Goal: Information Seeking & Learning: Check status

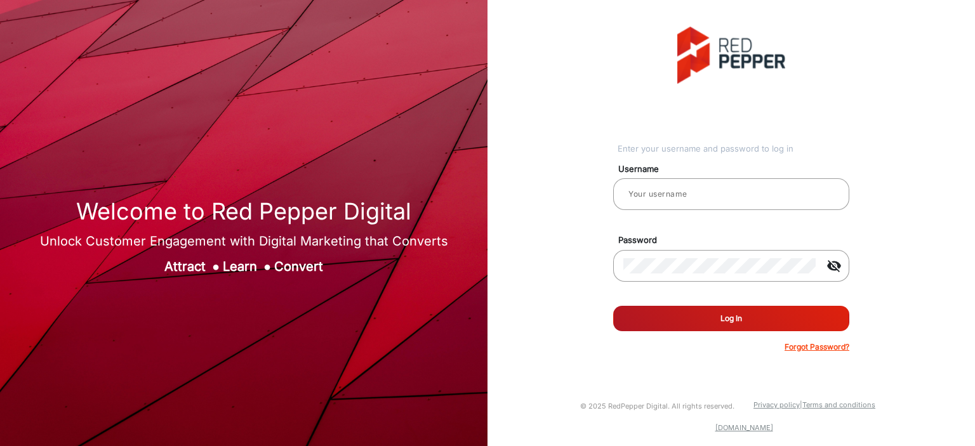
type input "[PERSON_NAME]"
click at [737, 309] on button "Log In" at bounding box center [731, 318] width 236 height 25
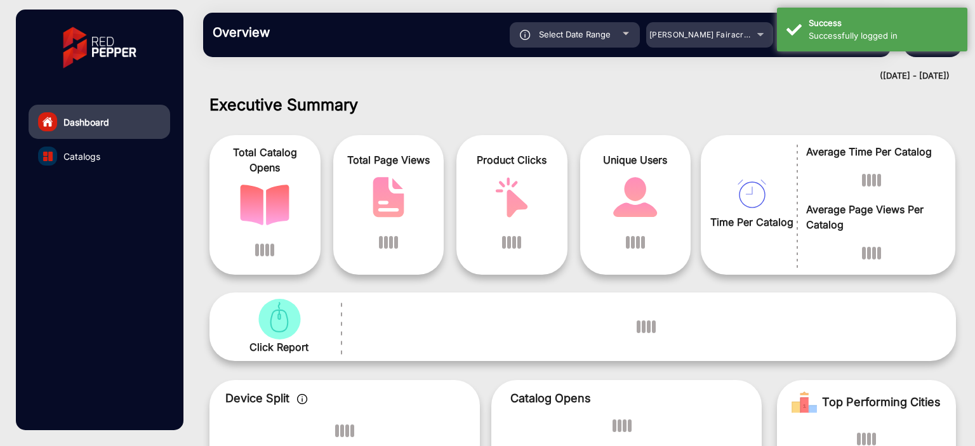
scroll to position [10, 0]
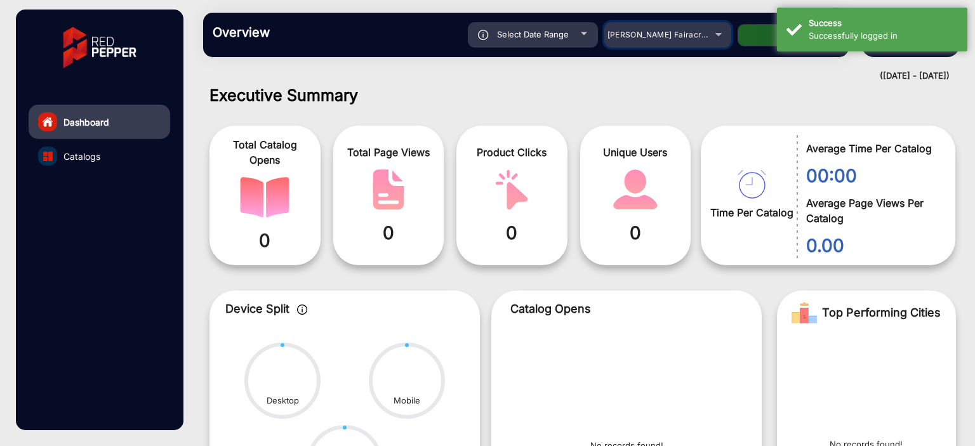
click at [707, 40] on div "[PERSON_NAME] Fairacre Farms" at bounding box center [658, 34] width 102 height 15
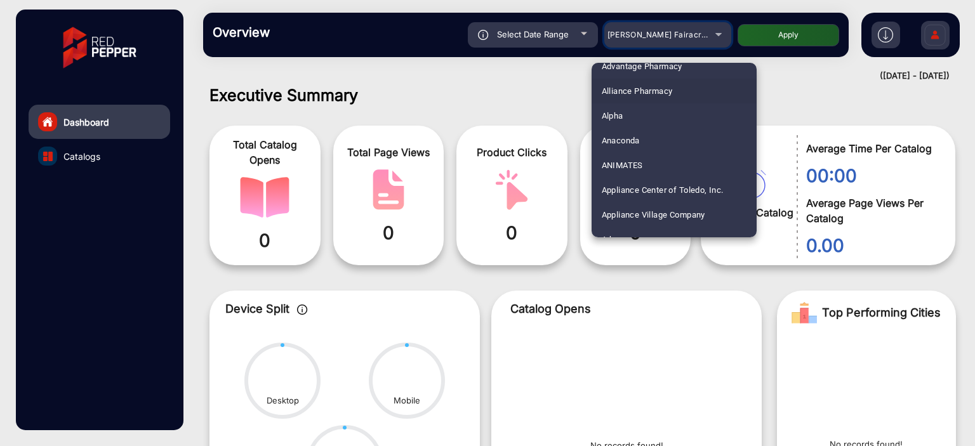
scroll to position [30, 0]
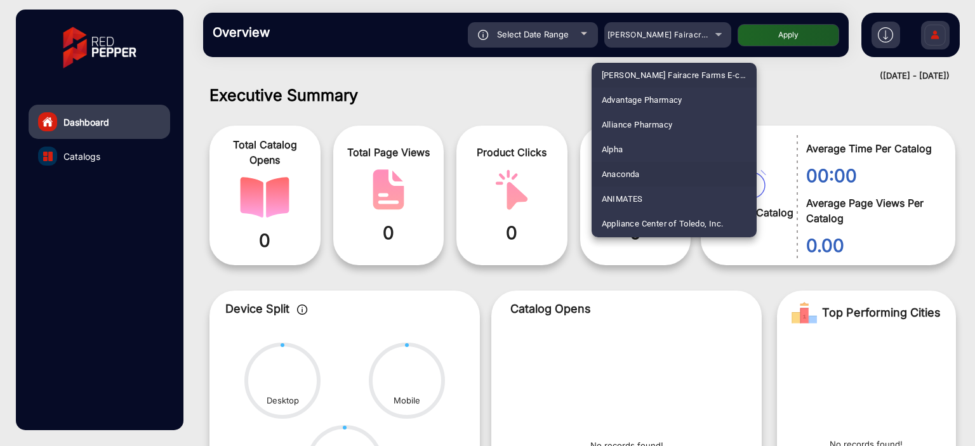
click at [645, 173] on mat-option "Anaconda" at bounding box center [673, 174] width 165 height 25
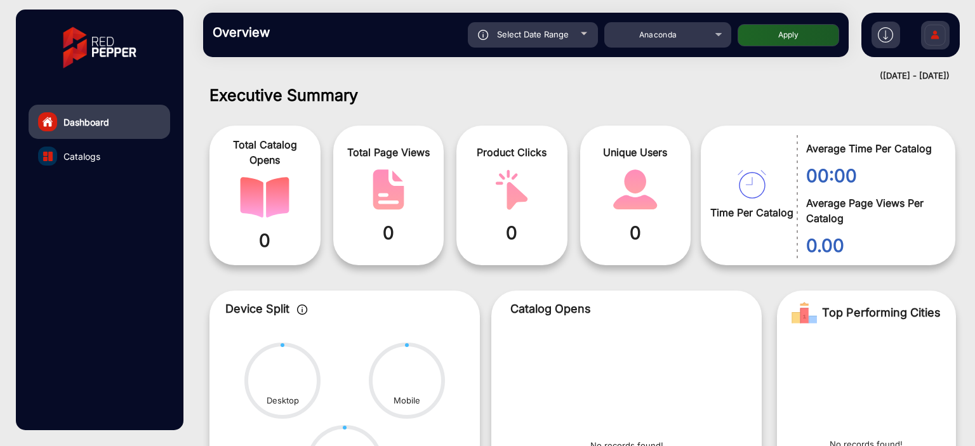
click at [770, 39] on button "Apply" at bounding box center [788, 35] width 102 height 22
type input "[DATE]"
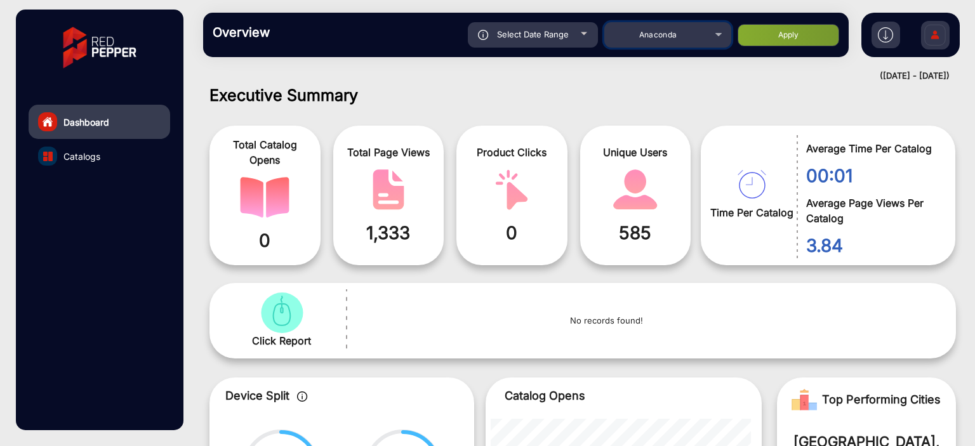
click at [692, 35] on div "Anaconda" at bounding box center [658, 34] width 102 height 15
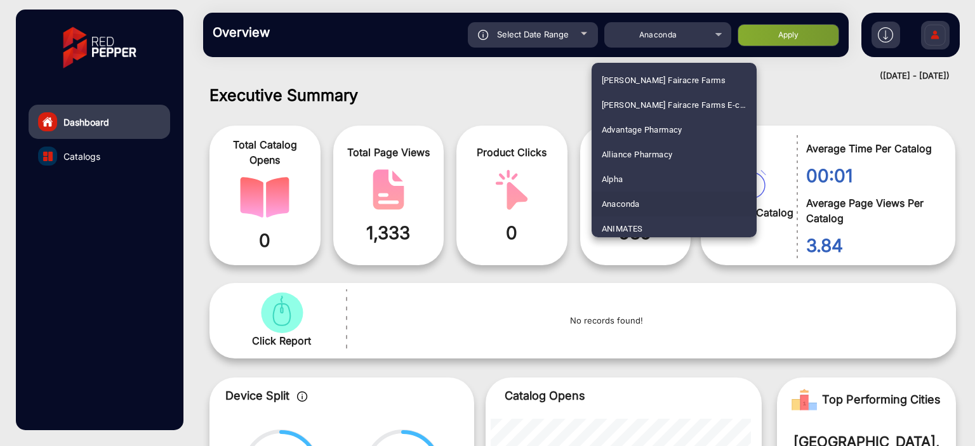
click at [581, 37] on div at bounding box center [487, 223] width 975 height 446
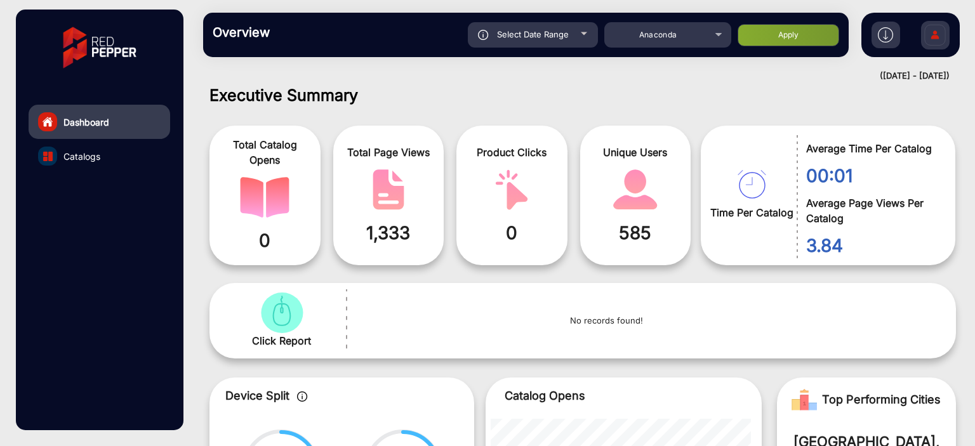
click at [581, 37] on div "Select Date Range" at bounding box center [533, 34] width 130 height 25
type input "[DATE]"
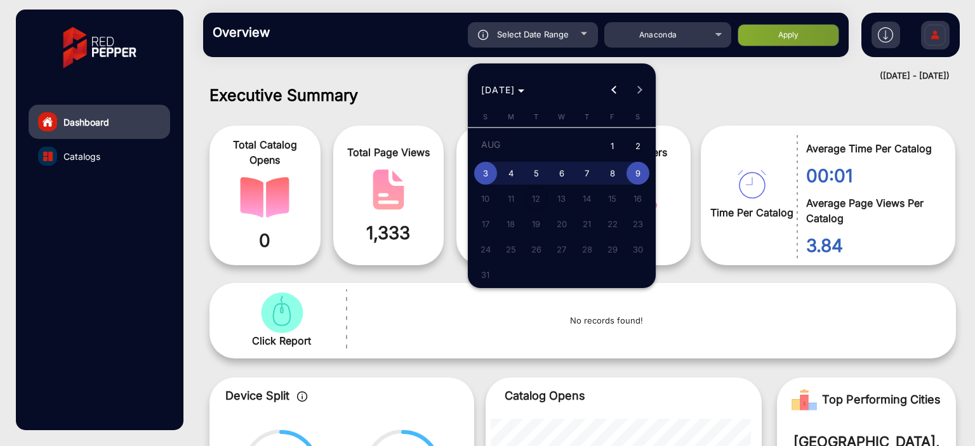
click at [613, 144] on span "1" at bounding box center [612, 147] width 23 height 26
type input "[DATE]"
click at [635, 164] on span "9" at bounding box center [637, 173] width 23 height 23
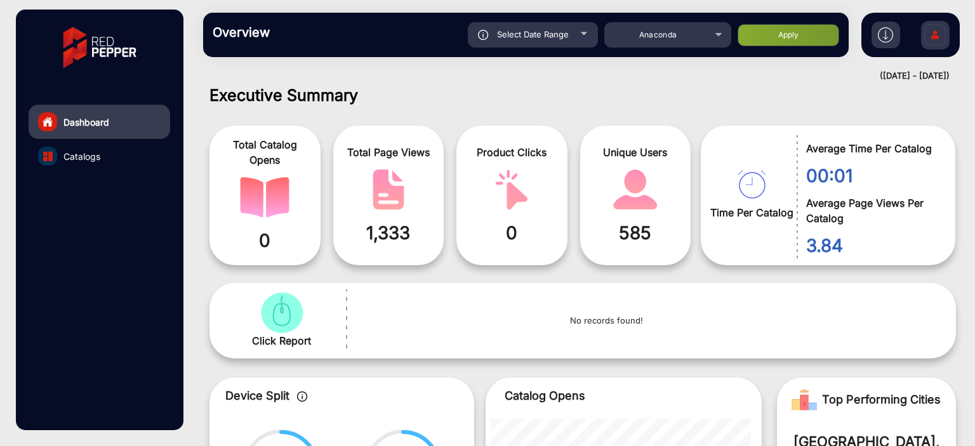
type input "[DATE]"
click at [755, 43] on button "Apply" at bounding box center [788, 35] width 102 height 22
type input "[DATE]"
click at [104, 164] on link "Catalogs" at bounding box center [100, 156] width 142 height 34
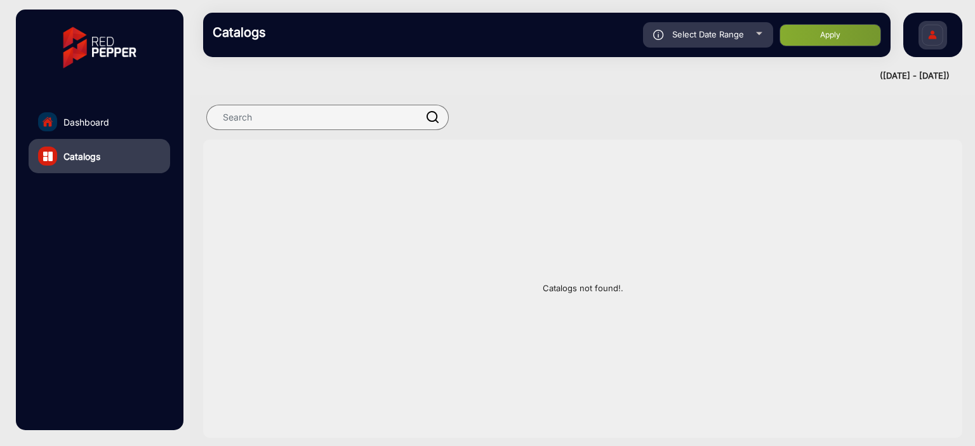
click at [115, 131] on link "Dashboard" at bounding box center [100, 122] width 142 height 34
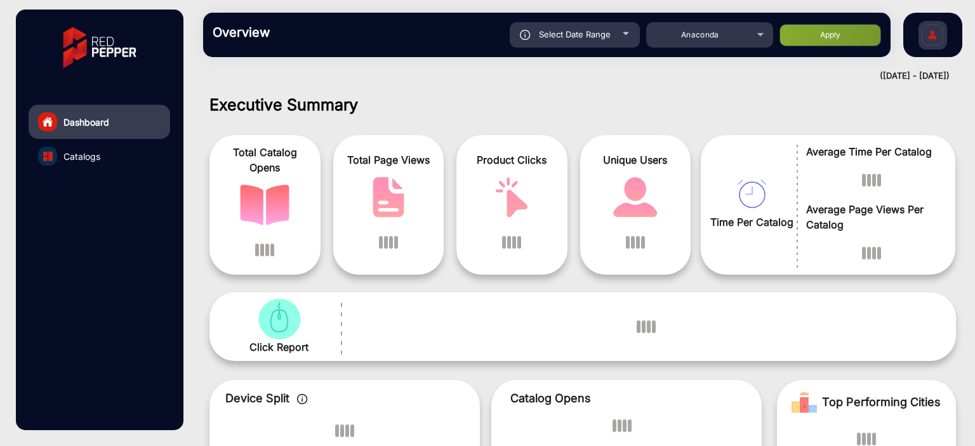
scroll to position [10, 0]
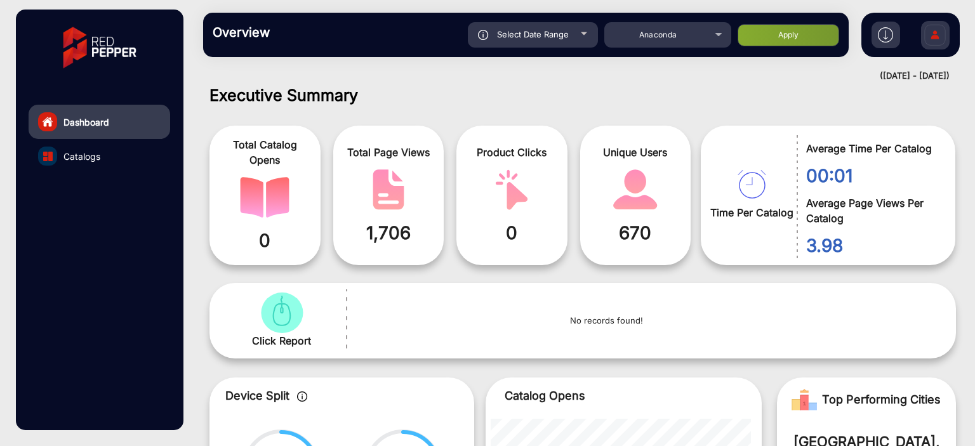
click at [567, 30] on span "Select Date Range" at bounding box center [533, 34] width 72 height 10
type input "[DATE]"
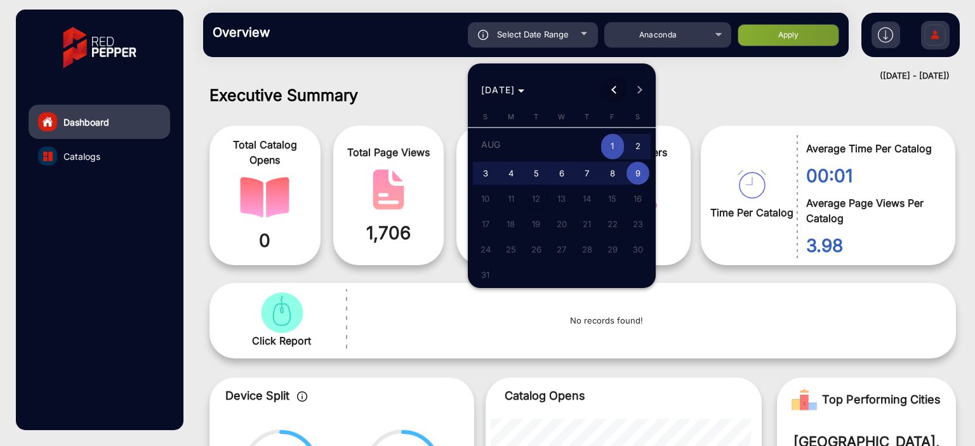
click at [616, 91] on button "Previous month" at bounding box center [613, 89] width 25 height 25
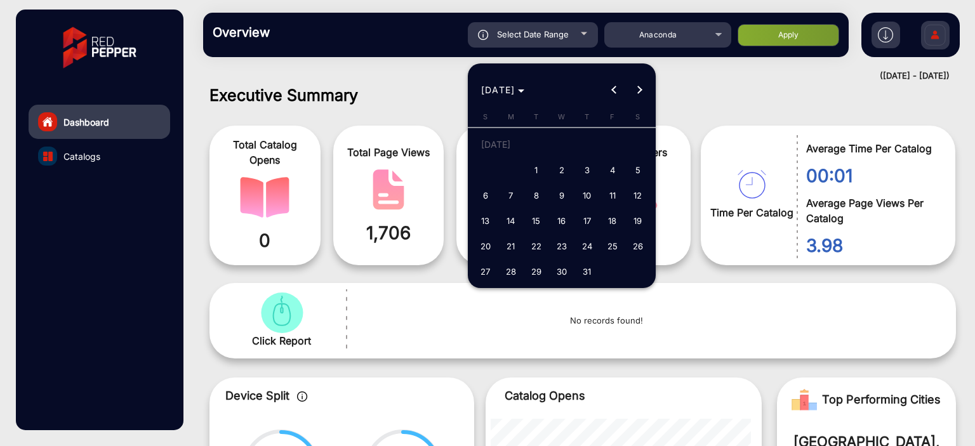
click at [532, 182] on button "1" at bounding box center [536, 169] width 25 height 25
type input "[DATE]"
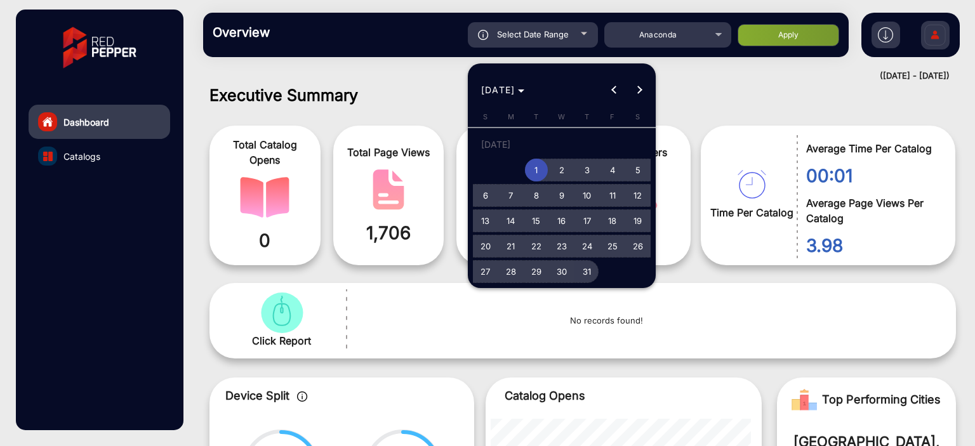
click at [582, 277] on span "31" at bounding box center [587, 271] width 23 height 23
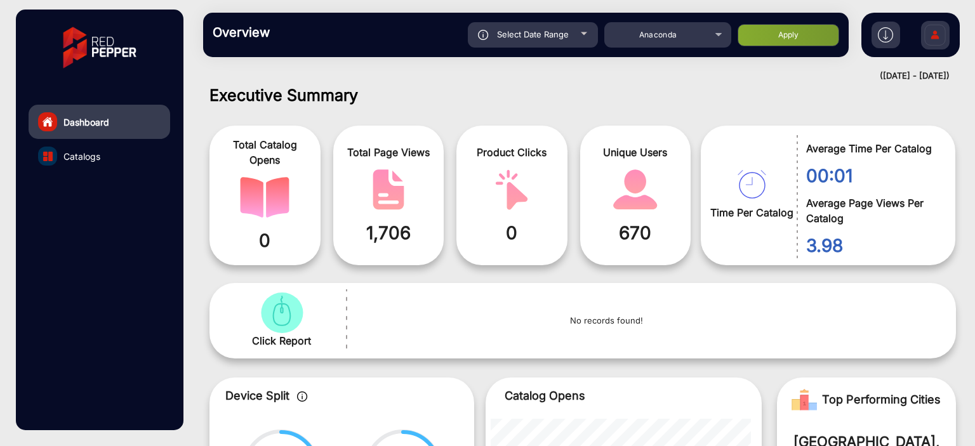
type input "[DATE]"
click at [777, 45] on button "Apply" at bounding box center [788, 35] width 102 height 22
type input "[DATE]"
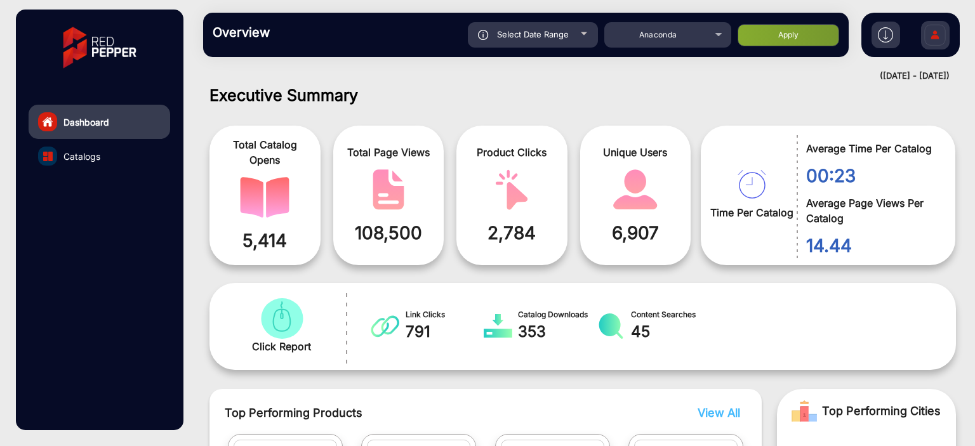
click at [135, 149] on link "Catalogs" at bounding box center [100, 156] width 142 height 34
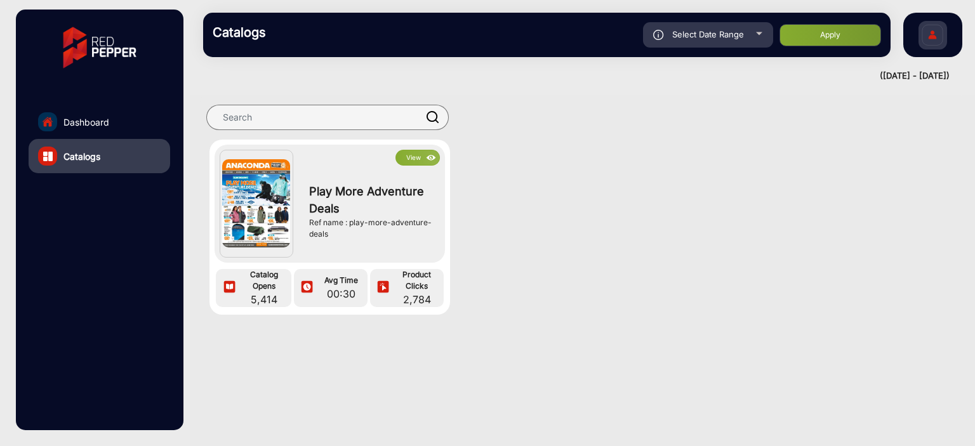
click at [413, 159] on button "View" at bounding box center [417, 158] width 44 height 16
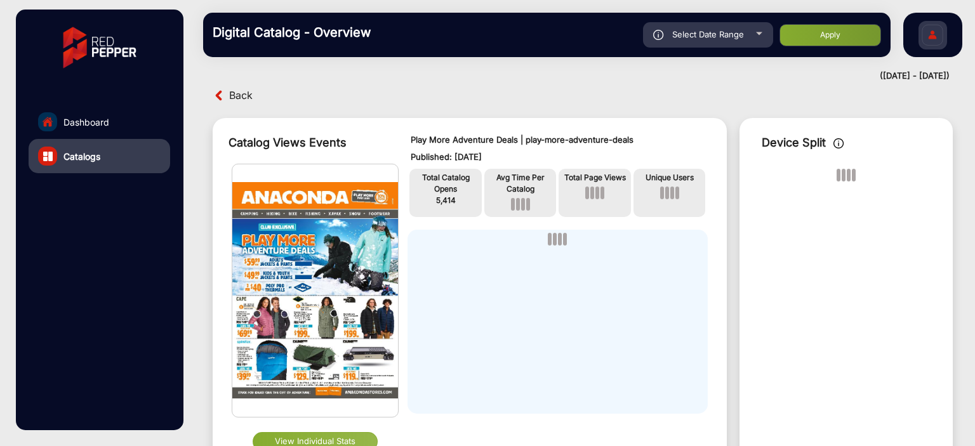
scroll to position [73, 0]
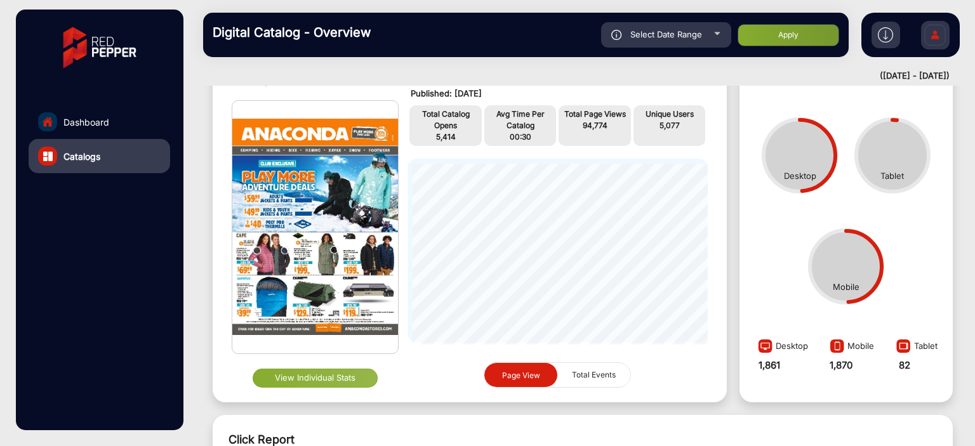
click at [355, 380] on button "View Individual Stats" at bounding box center [315, 378] width 125 height 19
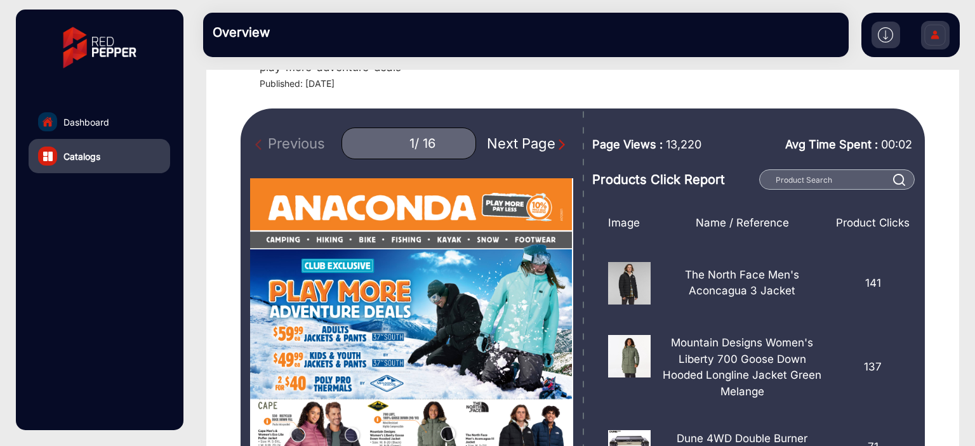
click at [555, 142] on img "Next Page" at bounding box center [561, 144] width 13 height 13
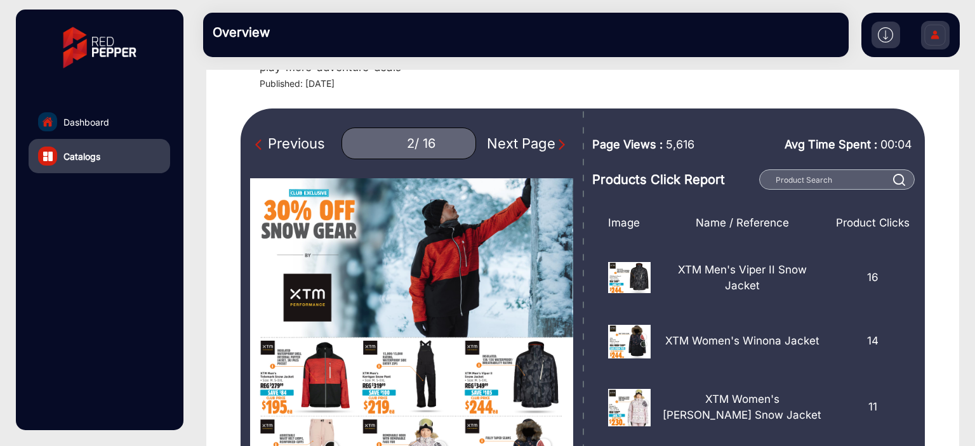
click at [518, 143] on div "Next Page" at bounding box center [527, 143] width 81 height 21
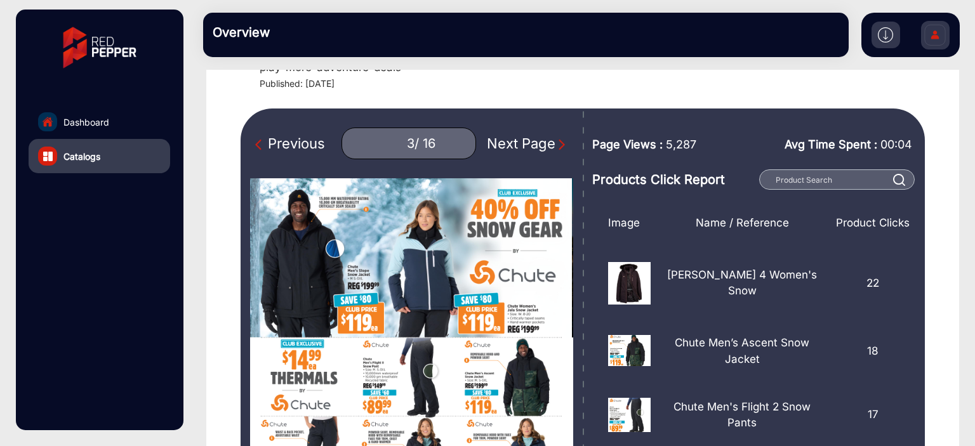
click at [487, 143] on div "Next Page" at bounding box center [527, 143] width 81 height 21
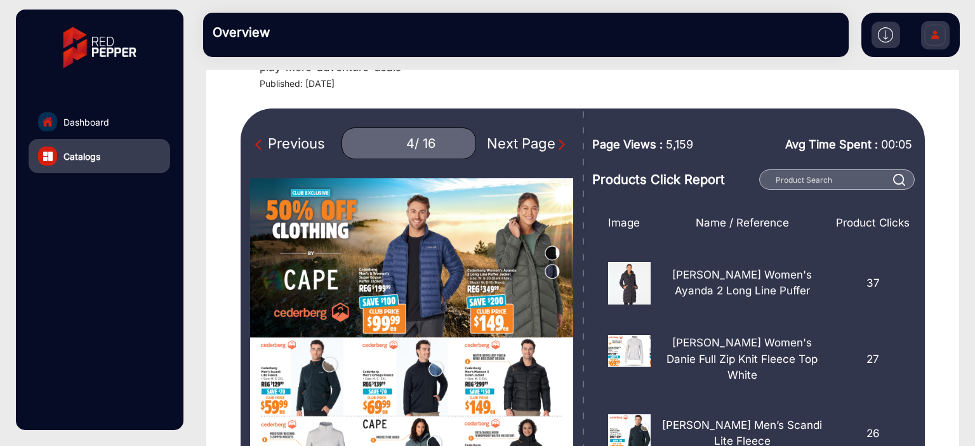
click at [533, 142] on div "Next Page" at bounding box center [527, 143] width 81 height 21
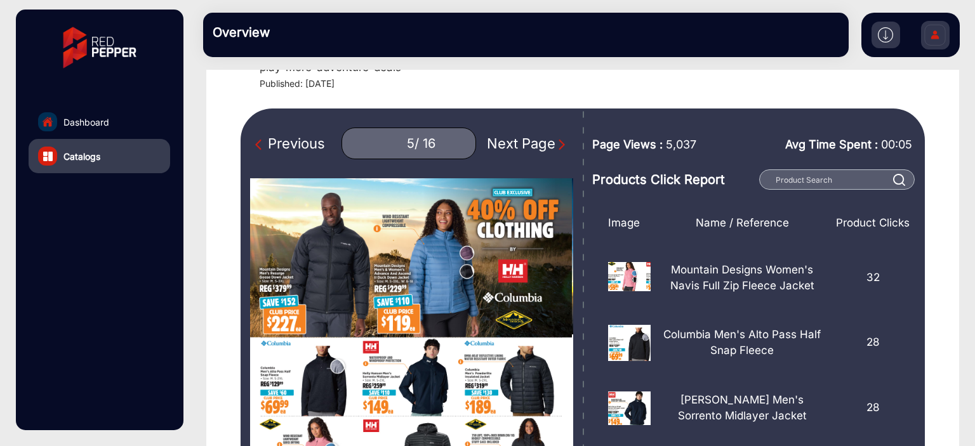
click at [555, 144] on img "Next Page" at bounding box center [561, 144] width 13 height 13
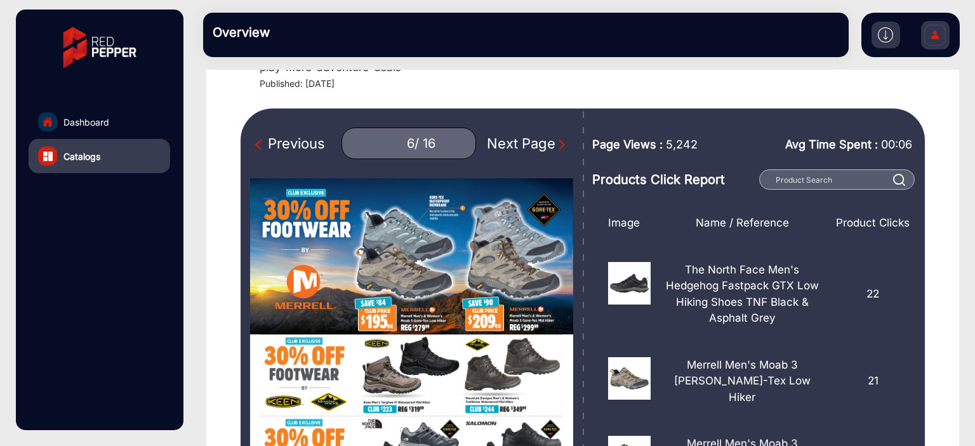
click at [310, 145] on div "Previous" at bounding box center [290, 143] width 70 height 21
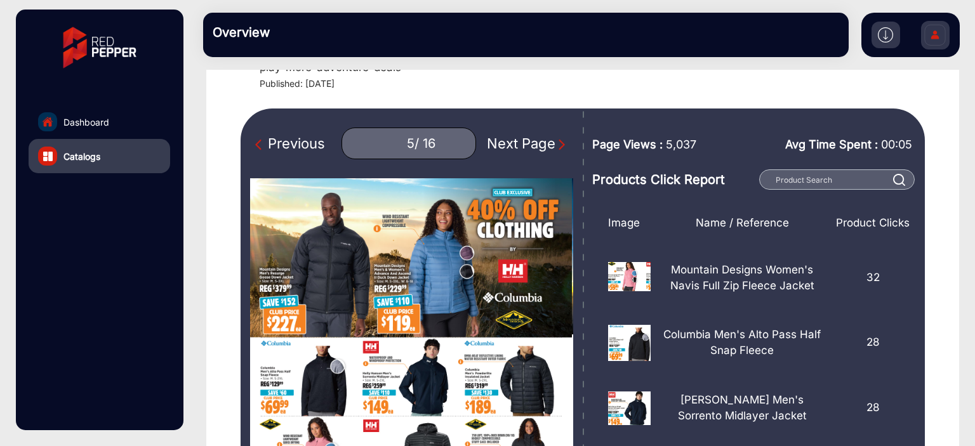
click at [310, 145] on div "Previous" at bounding box center [290, 143] width 70 height 21
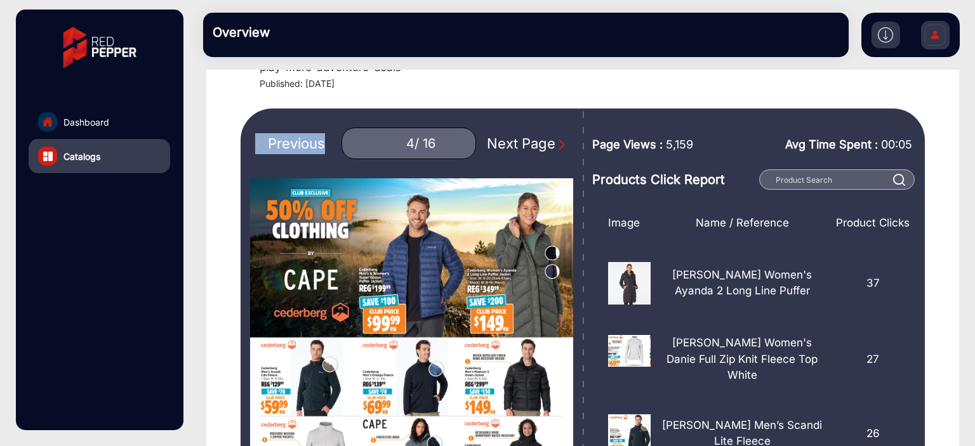
click at [310, 145] on div "Previous" at bounding box center [290, 143] width 70 height 21
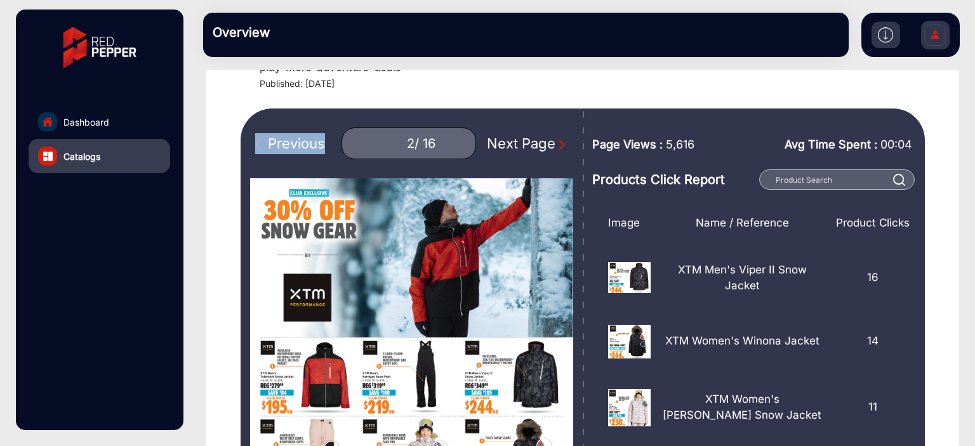
click at [310, 145] on div "Previous" at bounding box center [290, 143] width 70 height 21
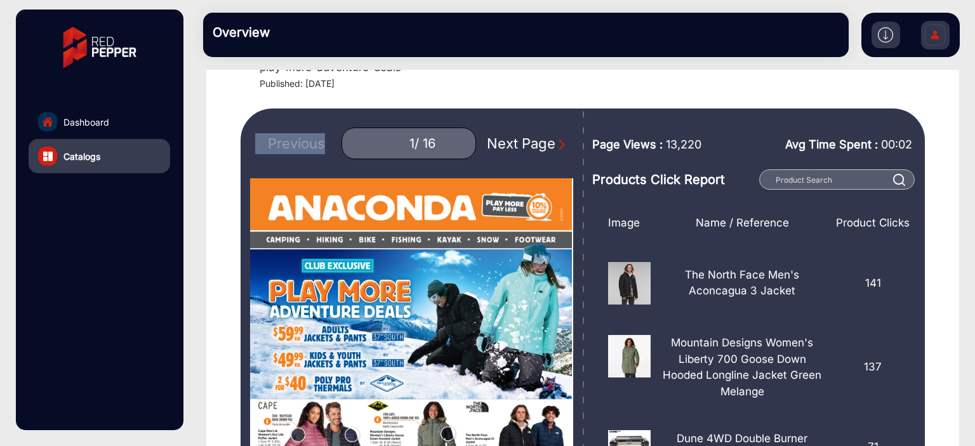
click at [310, 145] on div "Previous 1 / 16 Next Page" at bounding box center [411, 144] width 323 height 32
click at [531, 142] on div "Next Page" at bounding box center [527, 143] width 81 height 21
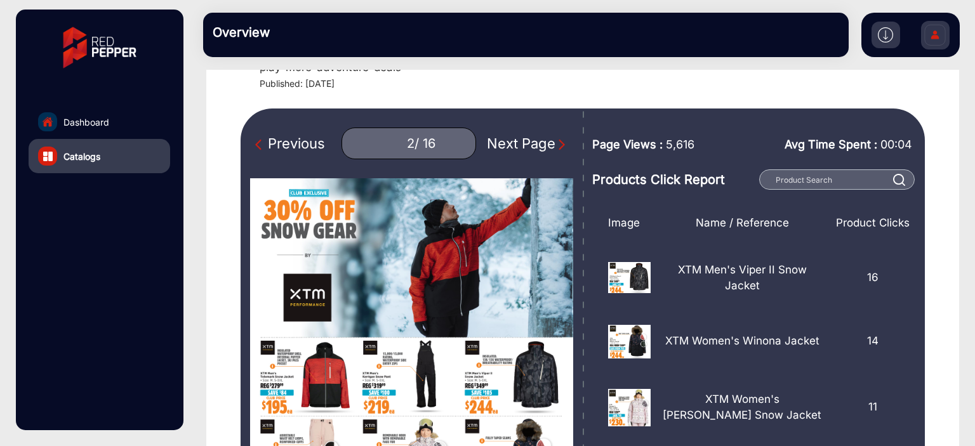
click at [531, 142] on div "Next Page" at bounding box center [527, 143] width 81 height 21
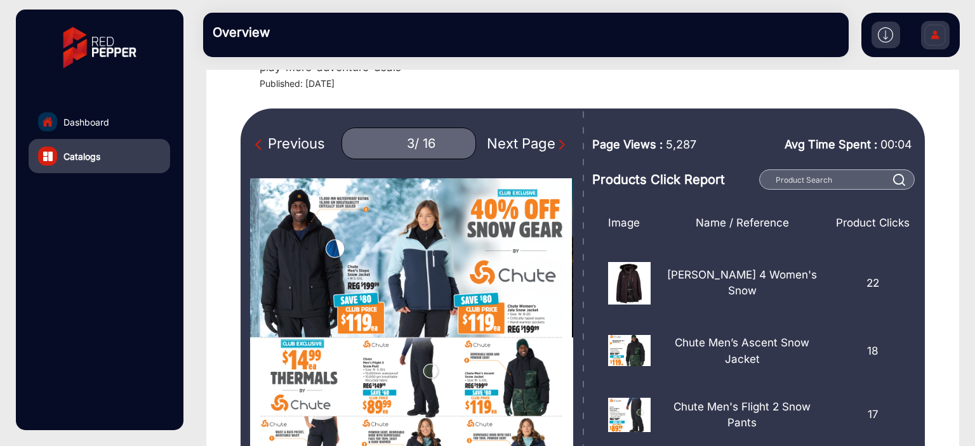
click at [531, 142] on div "Next Page" at bounding box center [527, 143] width 81 height 21
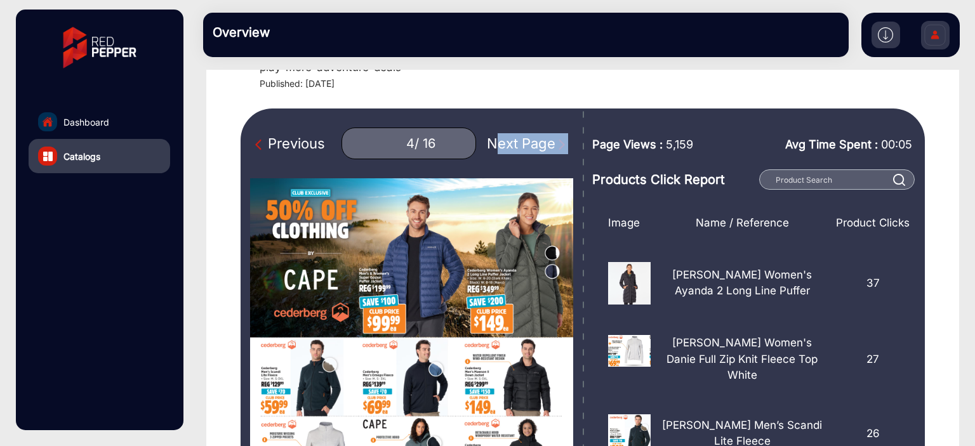
click at [531, 142] on div "Next Page" at bounding box center [527, 143] width 81 height 21
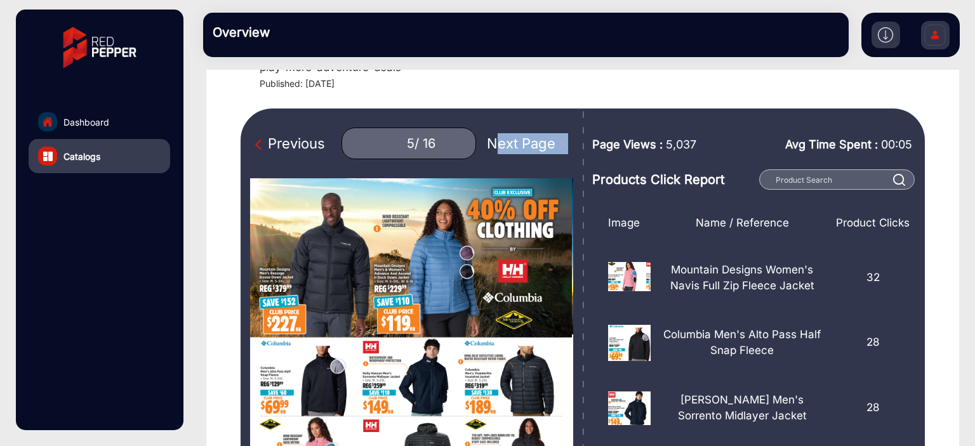
click at [531, 142] on div "Next Page" at bounding box center [527, 143] width 81 height 21
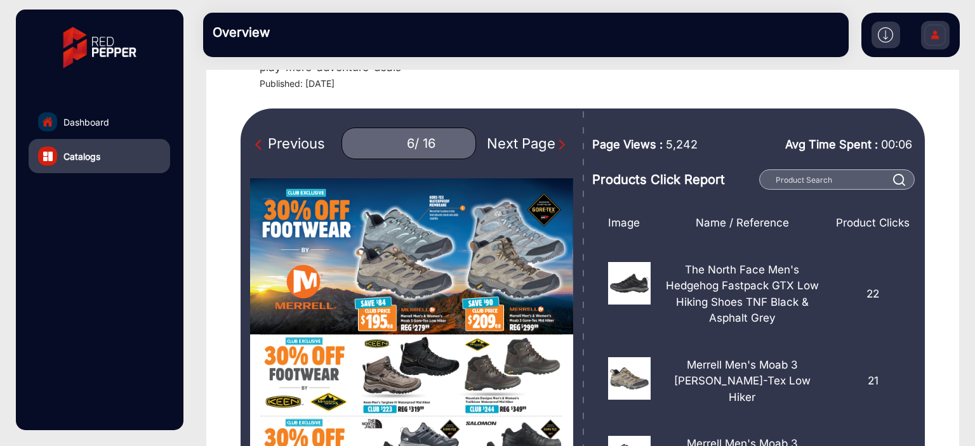
click at [314, 144] on div "Previous" at bounding box center [290, 143] width 70 height 21
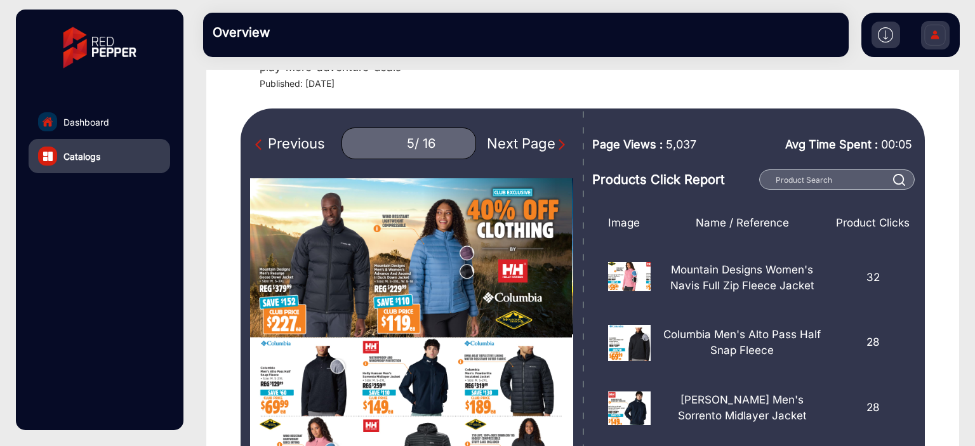
click at [314, 144] on div "Previous" at bounding box center [290, 143] width 70 height 21
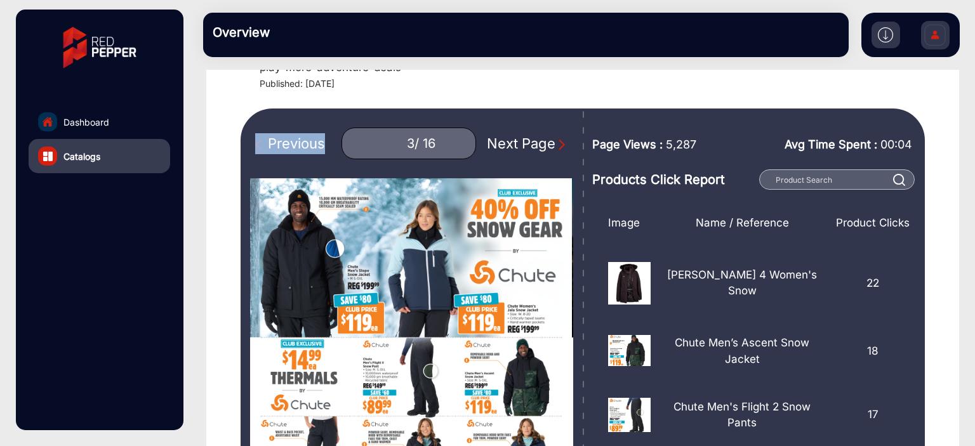
click at [314, 144] on div "Previous" at bounding box center [290, 143] width 70 height 21
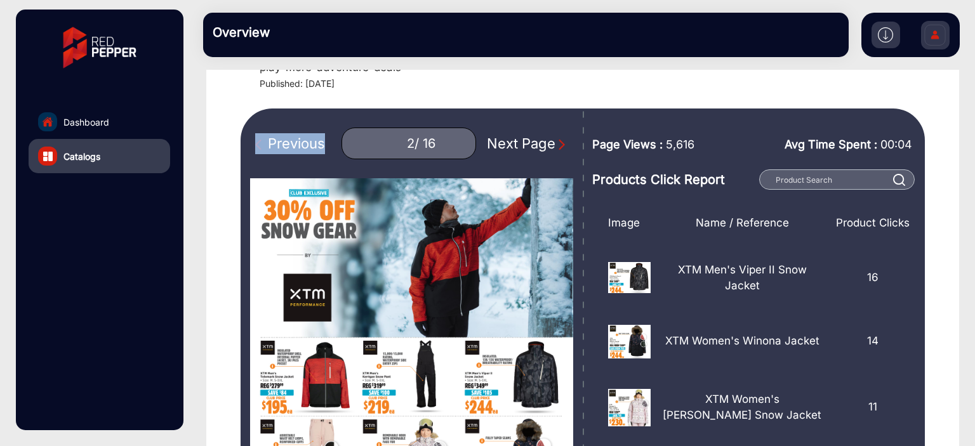
click at [314, 144] on div "Previous" at bounding box center [290, 143] width 70 height 21
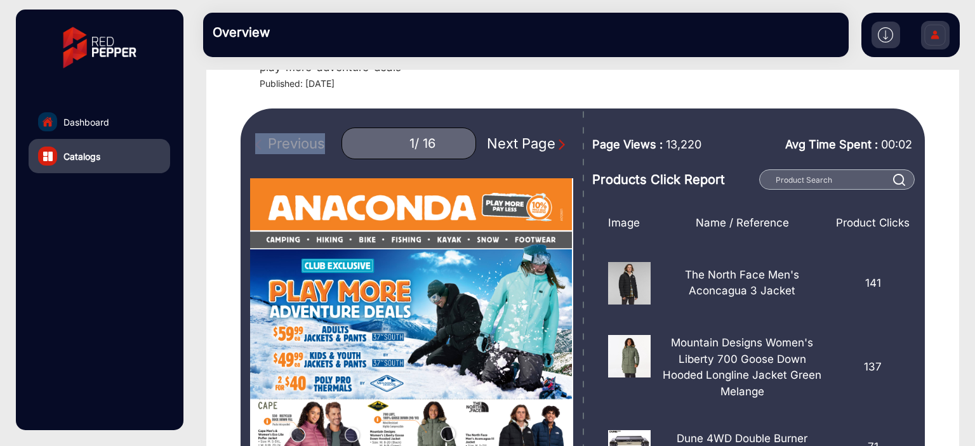
click at [314, 144] on div "Previous 1 / 16 Next Page" at bounding box center [411, 144] width 323 height 32
click at [555, 144] on img "Next Page" at bounding box center [561, 144] width 13 height 13
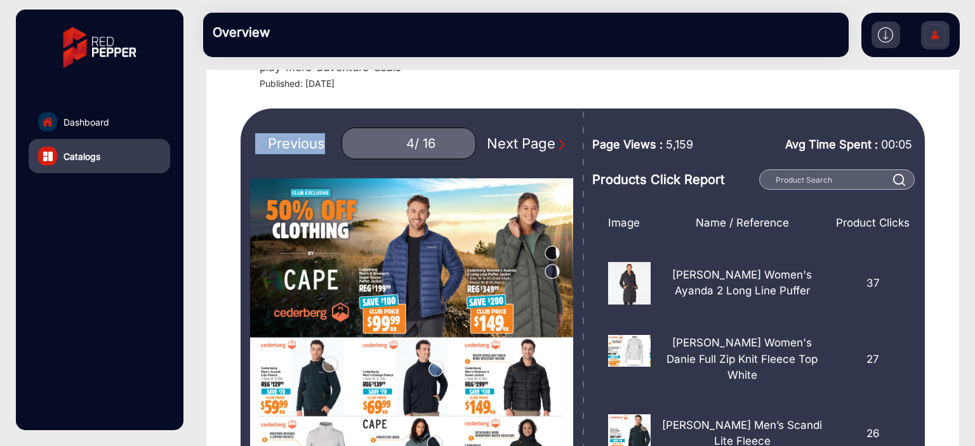
click at [518, 146] on div "Next Page" at bounding box center [527, 143] width 81 height 21
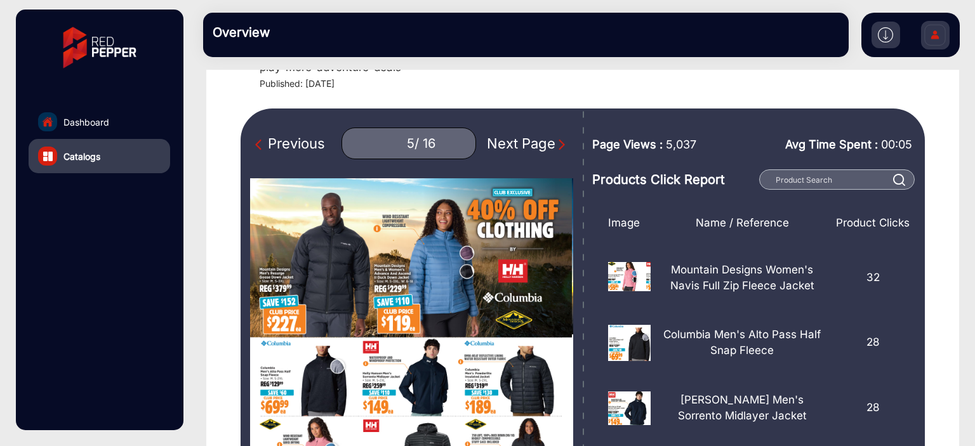
click at [563, 147] on div "Previous 5 / 16 Next Page" at bounding box center [411, 144] width 323 height 32
click at [555, 145] on img "Next Page" at bounding box center [561, 144] width 13 height 13
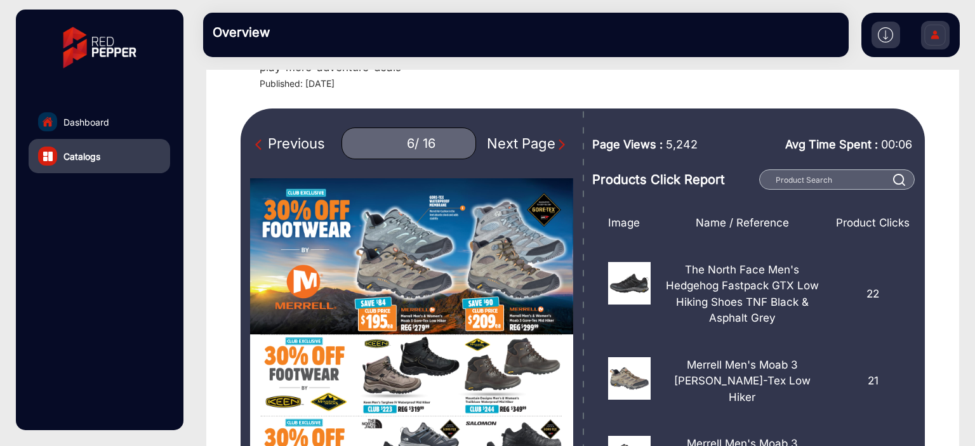
click at [555, 145] on img "Next Page" at bounding box center [561, 144] width 13 height 13
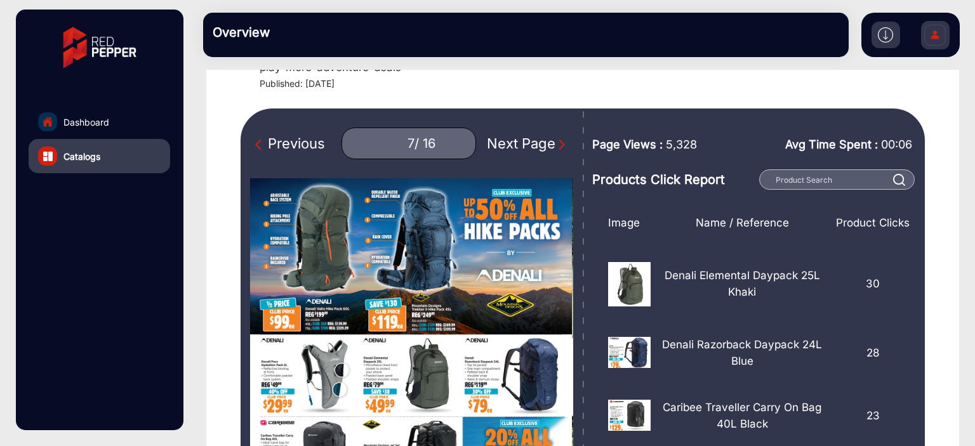
click at [555, 145] on img "Next Page" at bounding box center [561, 144] width 13 height 13
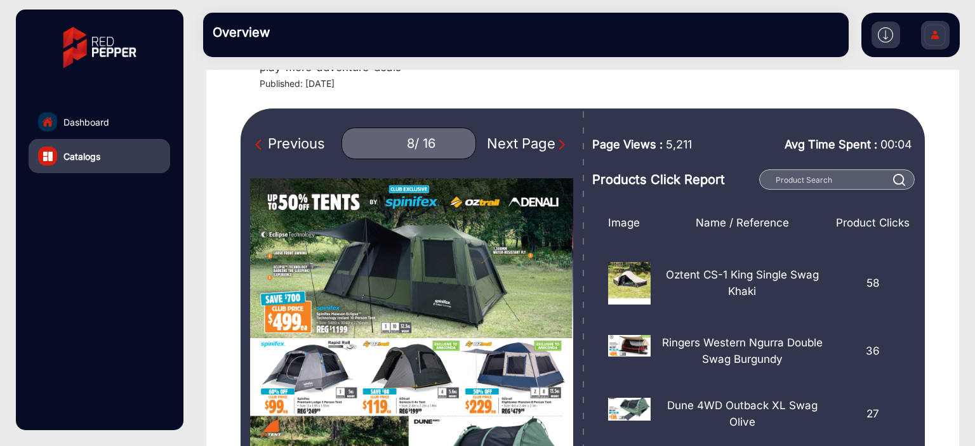
click at [307, 136] on div "Previous" at bounding box center [290, 143] width 70 height 21
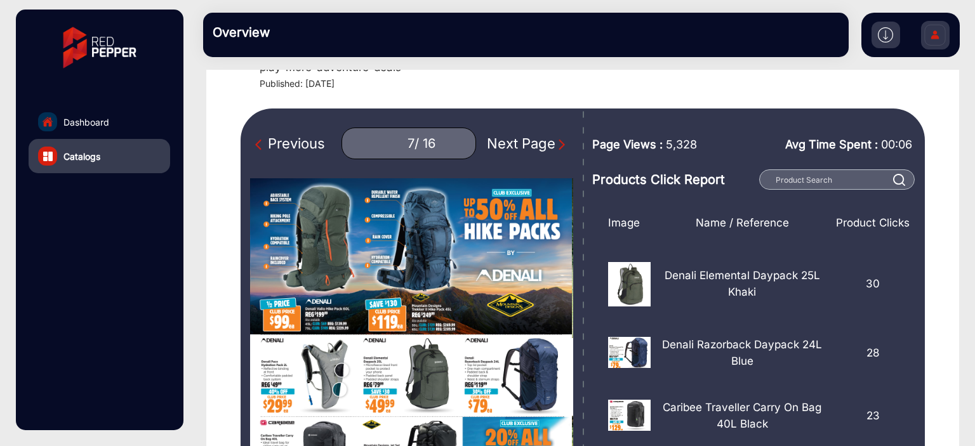
click at [307, 136] on div "Previous" at bounding box center [290, 143] width 70 height 21
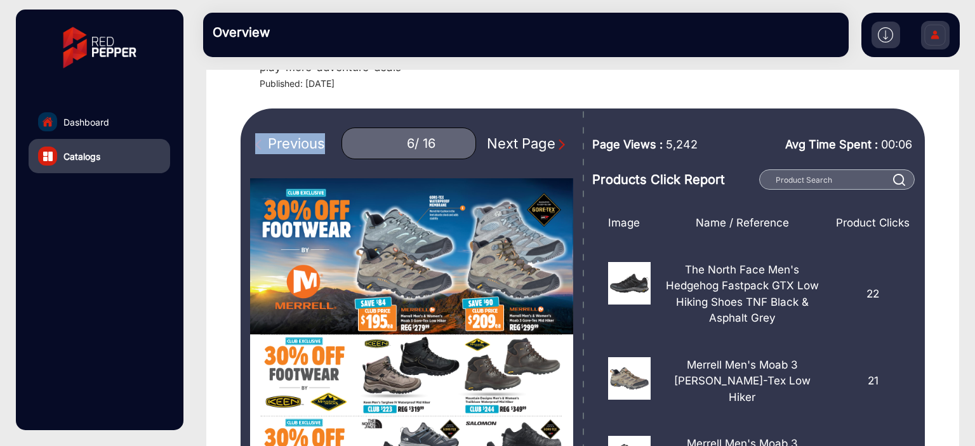
click at [307, 136] on div "Previous" at bounding box center [290, 143] width 70 height 21
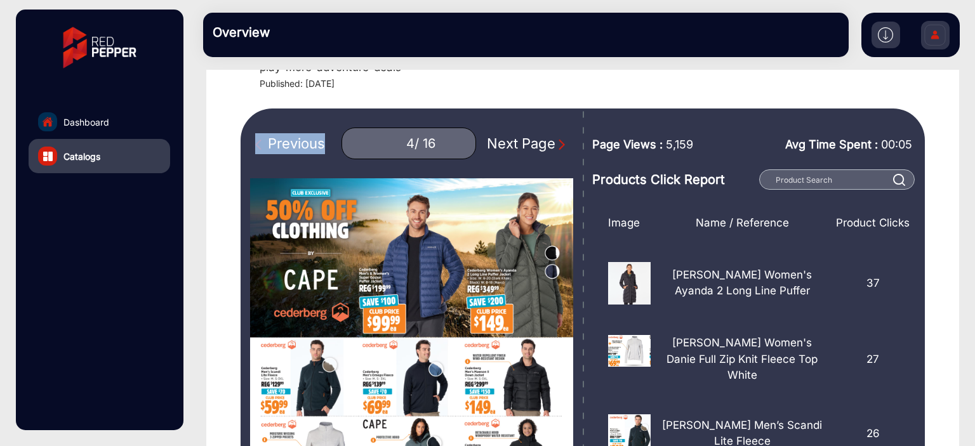
click at [307, 136] on div "Previous" at bounding box center [290, 143] width 70 height 21
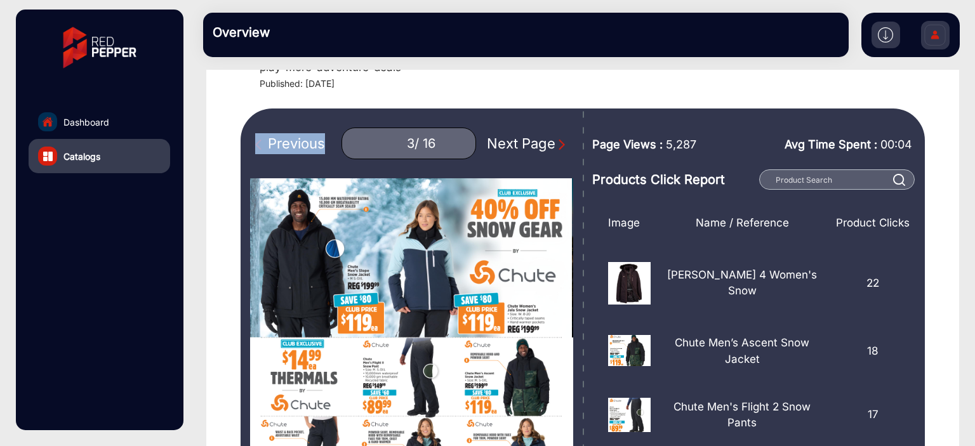
click at [307, 136] on div "Previous" at bounding box center [290, 143] width 70 height 21
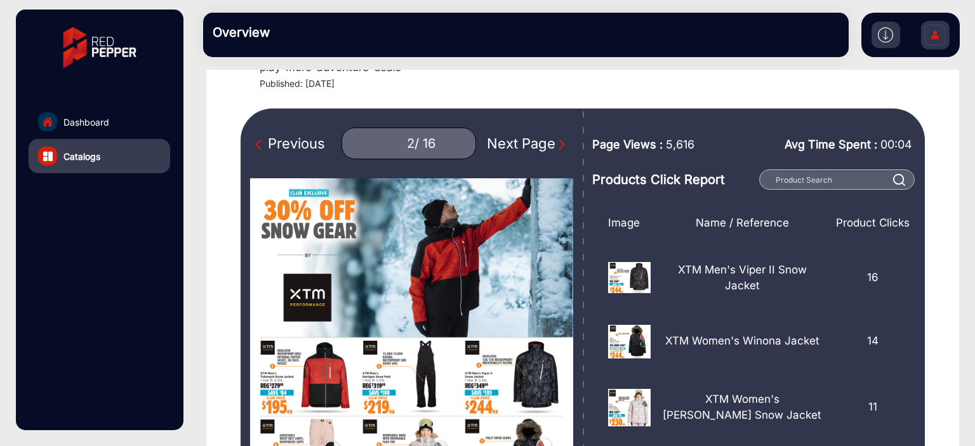
click at [293, 145] on div "Previous" at bounding box center [290, 143] width 70 height 21
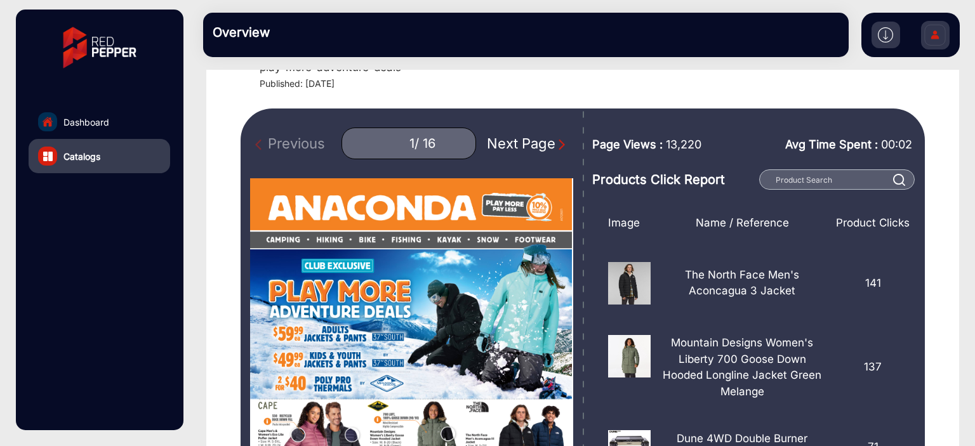
click at [293, 145] on div "Previous 1 / 16 Next Page" at bounding box center [411, 144] width 323 height 32
click at [557, 149] on img "Next Page" at bounding box center [561, 144] width 13 height 13
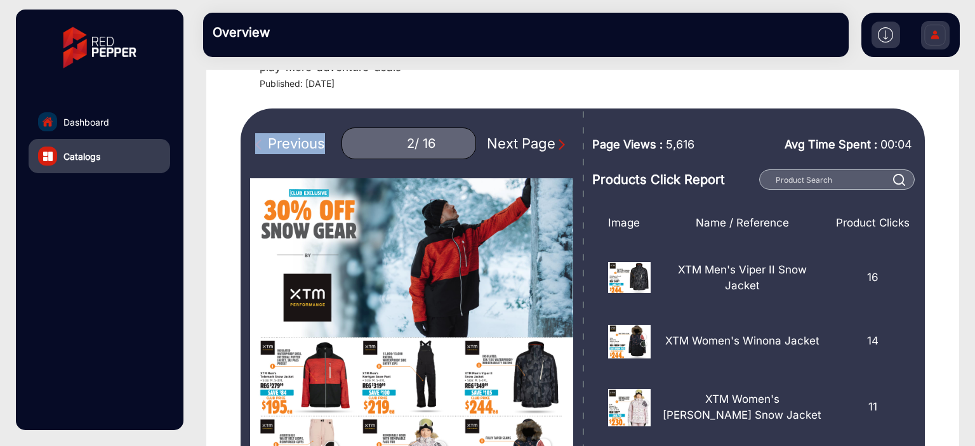
click at [557, 149] on img "Next Page" at bounding box center [561, 144] width 13 height 13
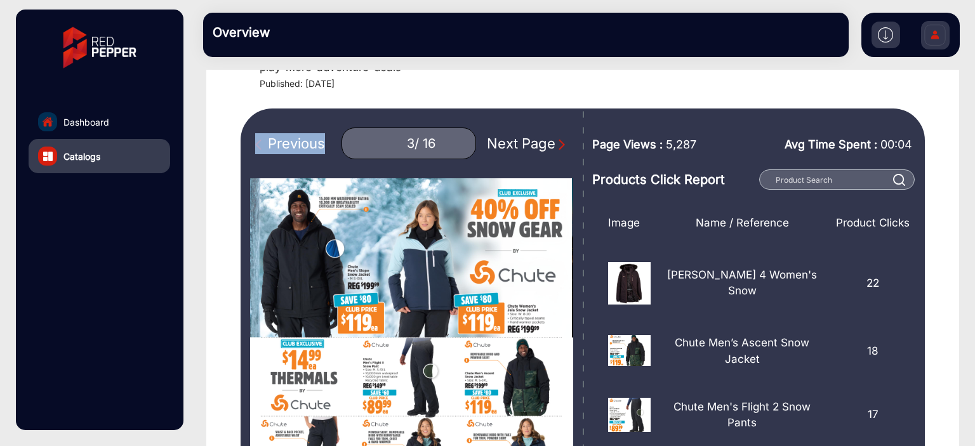
click at [557, 149] on img "Next Page" at bounding box center [561, 144] width 13 height 13
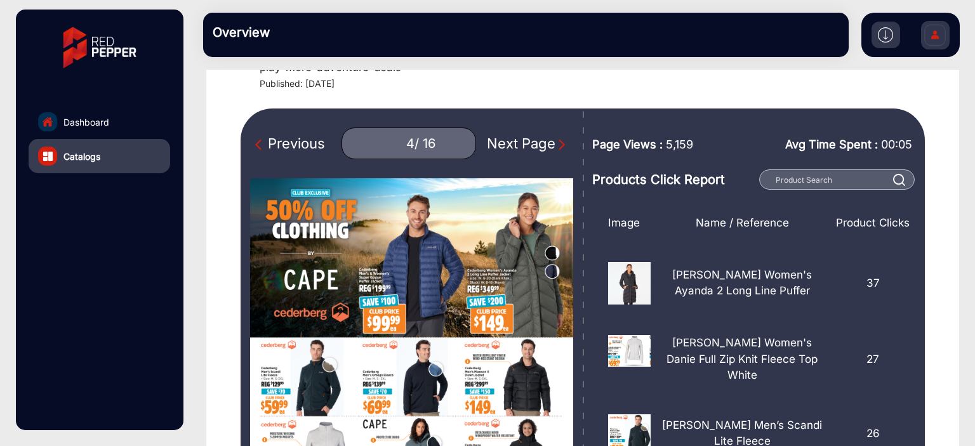
click at [571, 154] on div "Previous 4 / 16 Next Page" at bounding box center [411, 144] width 323 height 32
click at [574, 154] on div "Previous 4 / 16 Next Page" at bounding box center [412, 358] width 342 height 498
click at [561, 150] on div "Previous 4 / 16 Next Page" at bounding box center [411, 144] width 323 height 32
click at [564, 147] on div "Previous 4 / 16 Next Page" at bounding box center [411, 144] width 323 height 32
click at [564, 140] on div "Previous 4 / 16 Next Page" at bounding box center [411, 144] width 323 height 32
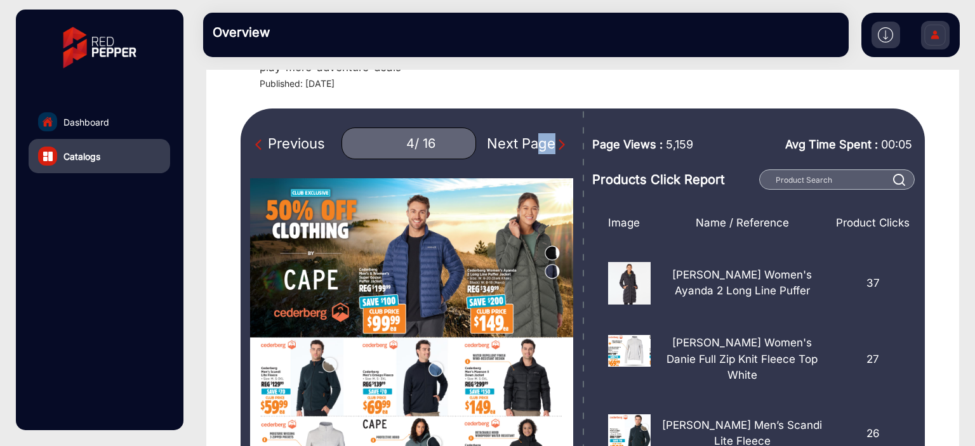
drag, startPoint x: 537, startPoint y: 107, endPoint x: 524, endPoint y: 110, distance: 13.6
click at [523, 108] on section "Back ([DATE] - [DATE]) Play More Adventure Deals play-more-adventure-deals Publ…" at bounding box center [582, 315] width 753 height 619
click at [316, 140] on div "Previous" at bounding box center [290, 143] width 70 height 21
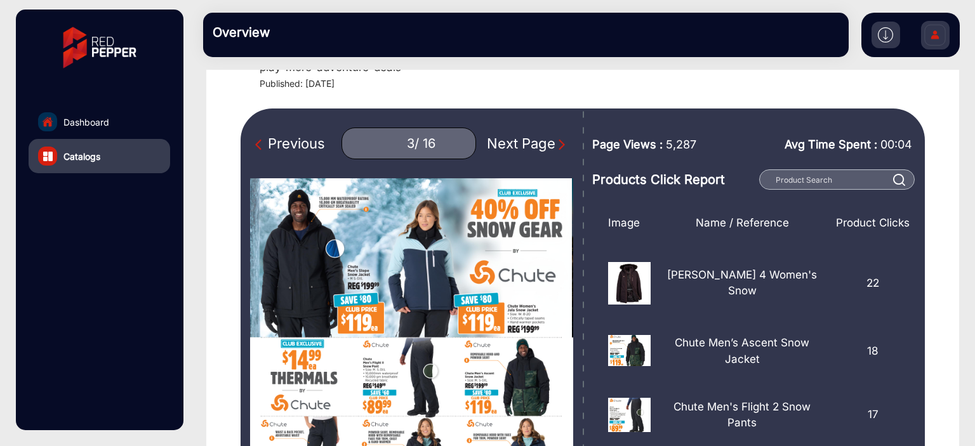
click at [316, 140] on div "Previous" at bounding box center [290, 143] width 70 height 21
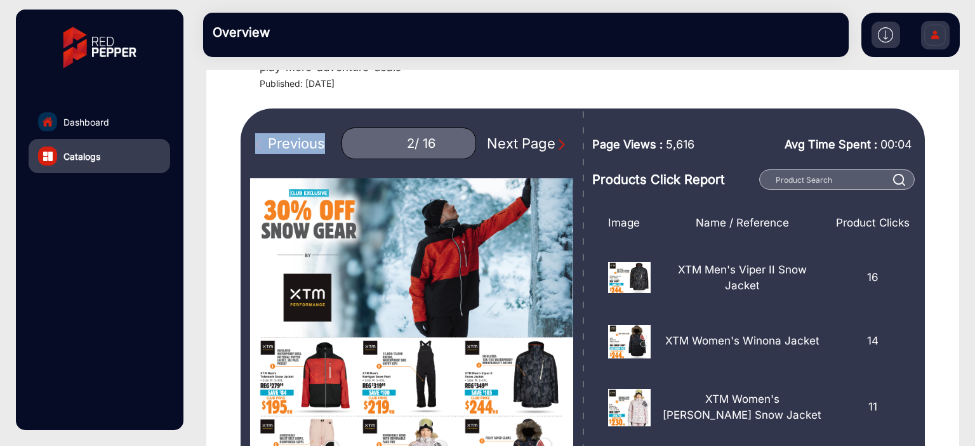
click at [316, 140] on div "Previous" at bounding box center [290, 143] width 70 height 21
click at [316, 140] on div "Previous 1 / 16 Next Page" at bounding box center [411, 144] width 323 height 32
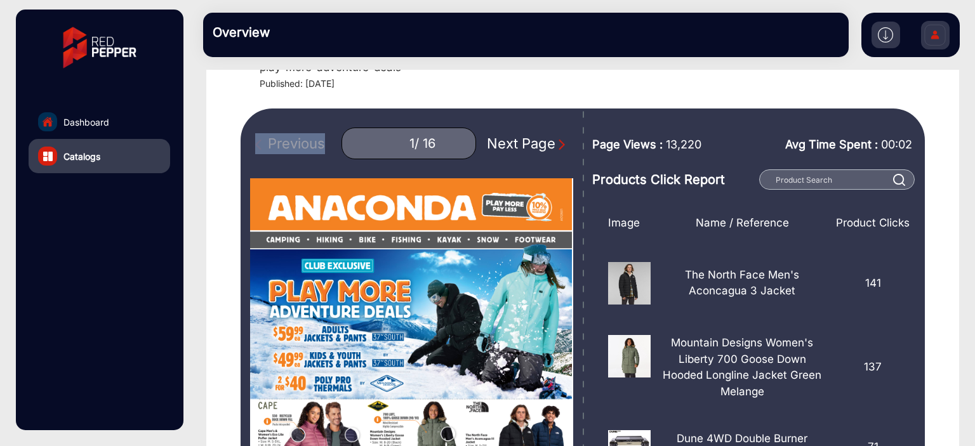
click at [316, 140] on div "Previous 1 / 16 Next Page" at bounding box center [411, 144] width 323 height 32
click at [503, 143] on div "Next Page" at bounding box center [527, 143] width 81 height 21
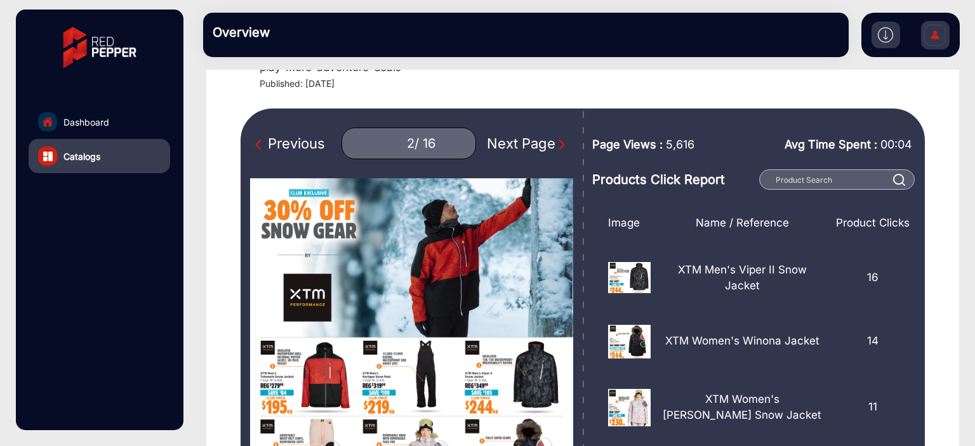
click at [307, 143] on div "Previous" at bounding box center [290, 143] width 70 height 21
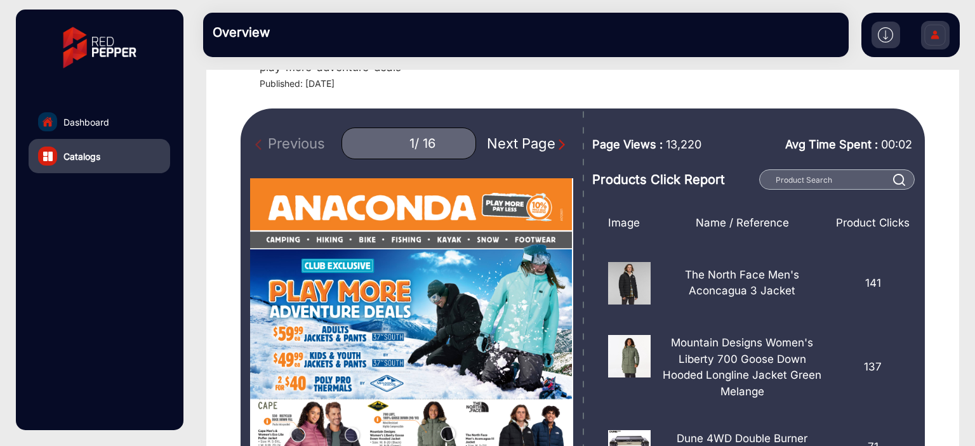
click at [508, 143] on div "Next Page" at bounding box center [527, 143] width 81 height 21
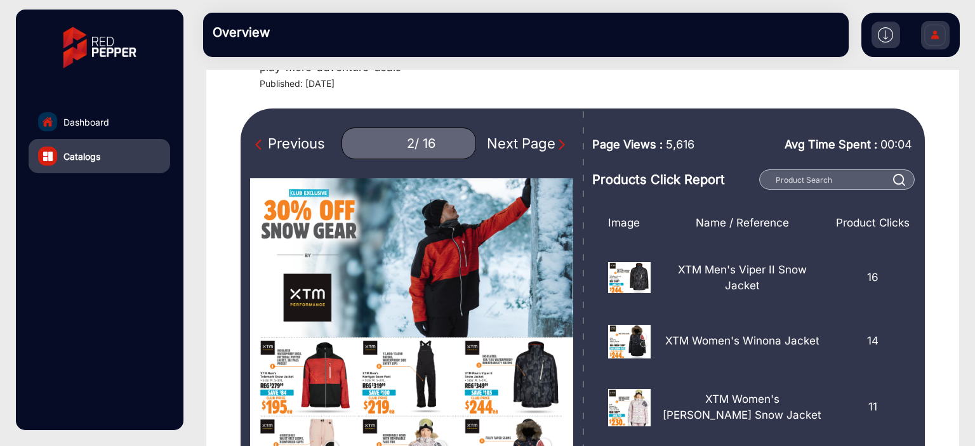
click at [305, 141] on div "Previous" at bounding box center [290, 143] width 70 height 21
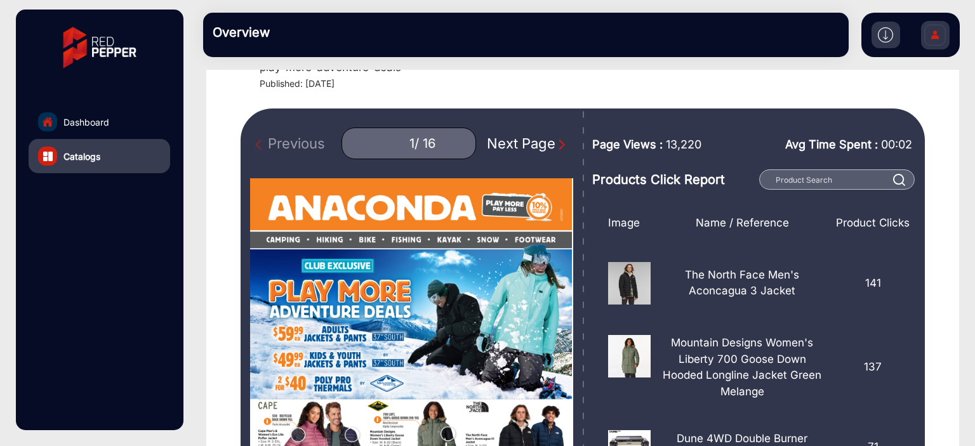
click at [523, 142] on div "Next Page" at bounding box center [527, 143] width 81 height 21
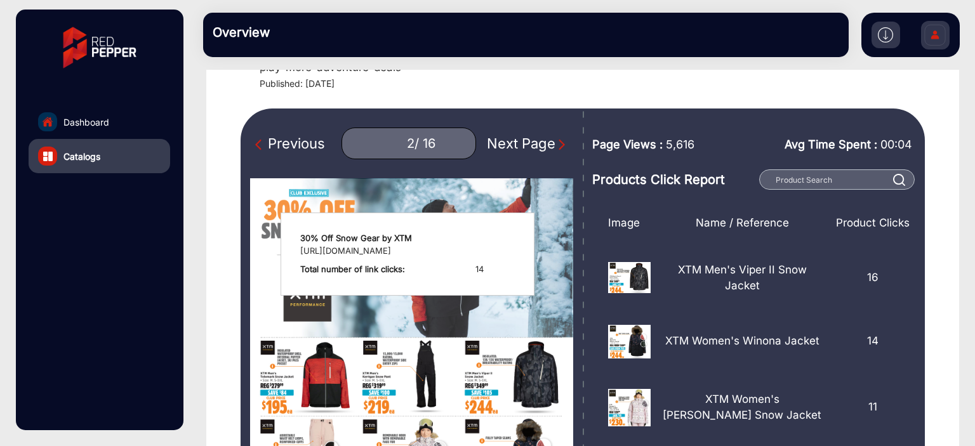
drag, startPoint x: 348, startPoint y: 208, endPoint x: 510, endPoint y: 195, distance: 162.3
click at [529, 199] on div "NaN / 16" at bounding box center [413, 258] width 320 height 158
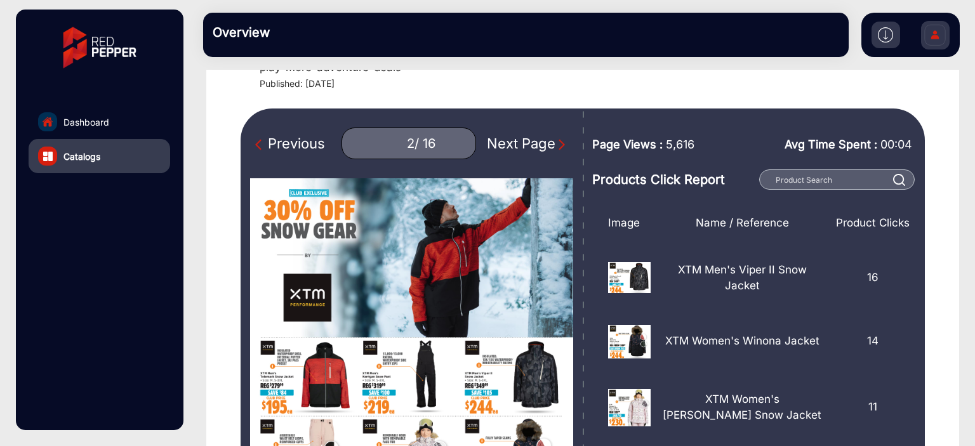
click at [315, 143] on div "Previous" at bounding box center [290, 143] width 70 height 21
type input "1"
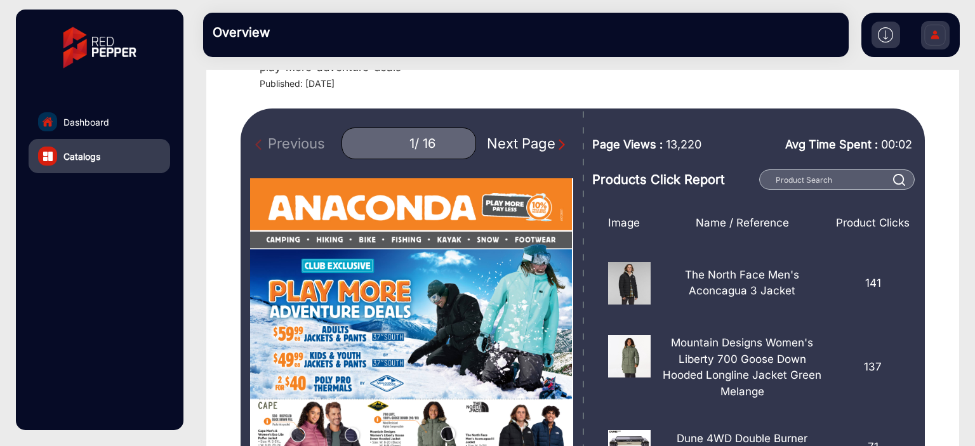
click at [930, 30] on img at bounding box center [934, 37] width 27 height 44
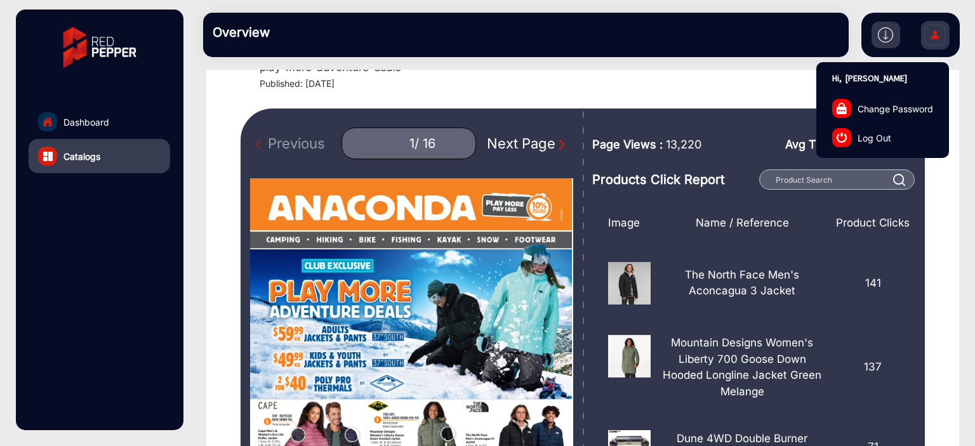
click at [911, 132] on link "Log Out" at bounding box center [882, 137] width 131 height 29
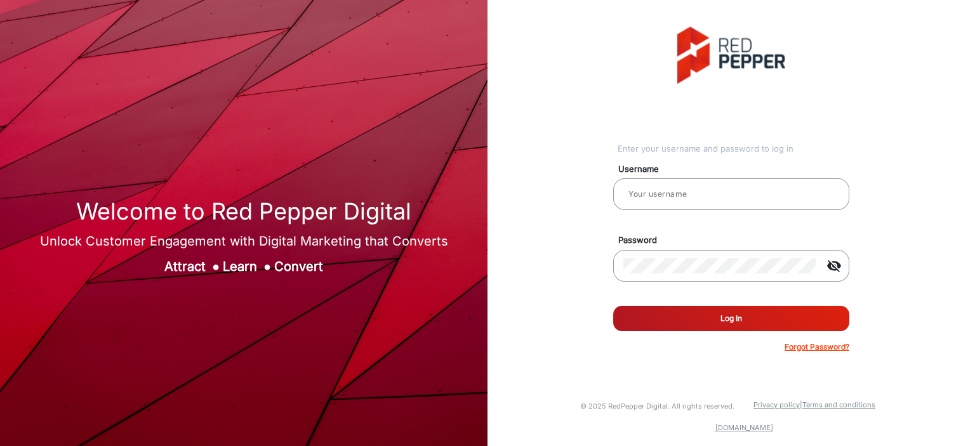
type input "[PERSON_NAME]"
click at [735, 319] on button "Log In" at bounding box center [731, 318] width 236 height 25
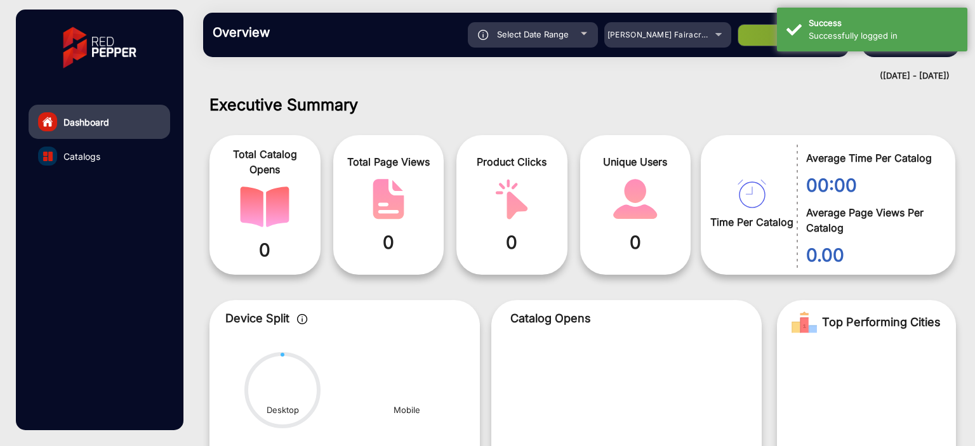
scroll to position [10, 0]
